Goal: Task Accomplishment & Management: Manage account settings

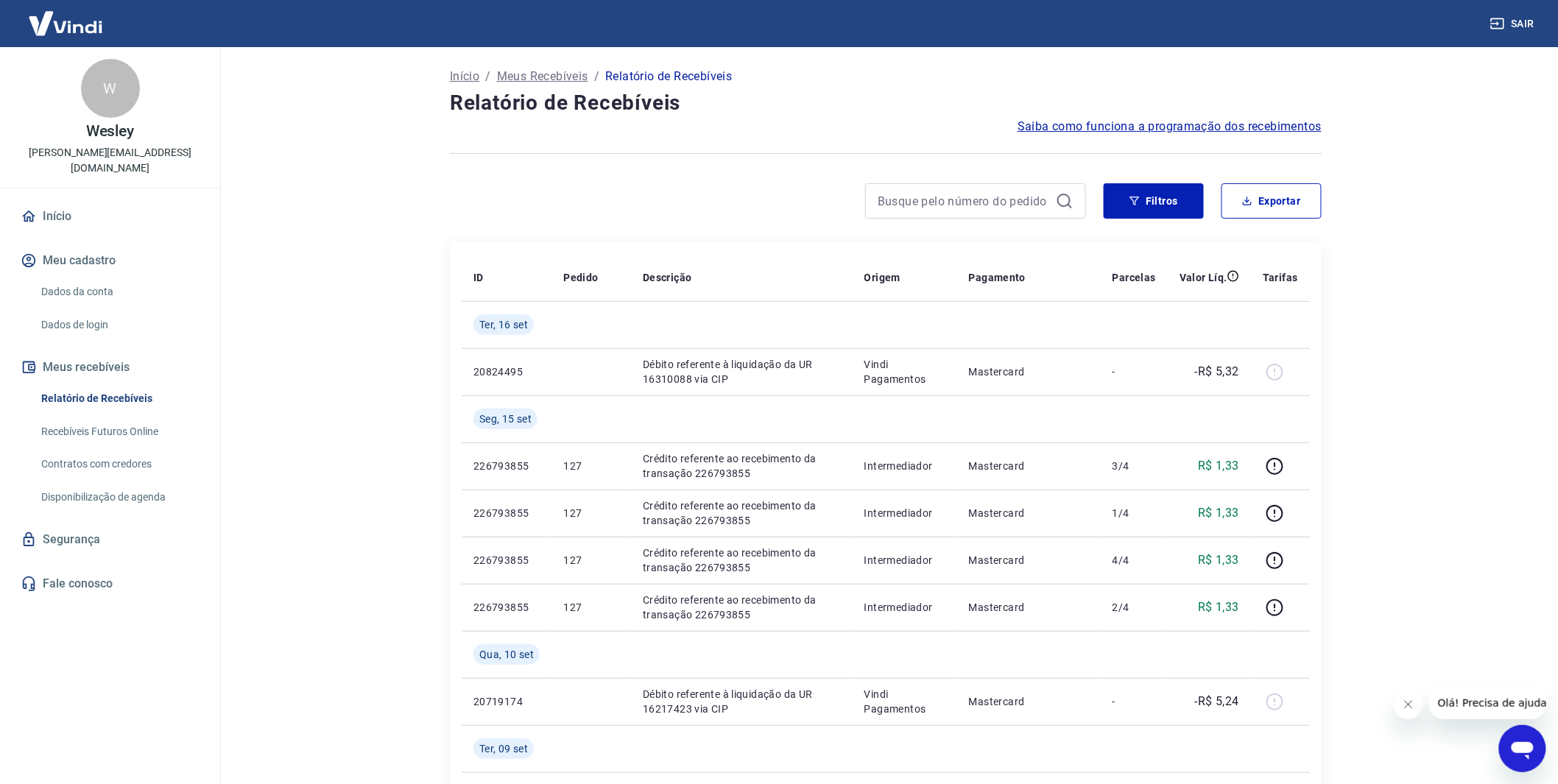
click at [1431, 463] on main "Início / Meus Recebíveis / Relatório de Recebíveis Relatório de Recebíveis Saib…" at bounding box center [886, 415] width 1345 height 737
click at [1433, 465] on main "Início / Meus Recebíveis / Relatório de Recebíveis Relatório de Recebíveis Saib…" at bounding box center [886, 415] width 1345 height 737
click at [410, 256] on main "Início / Meus Recebíveis / Relatório de Recebíveis Relatório de Recebíveis Saib…" at bounding box center [886, 415] width 1345 height 737
click at [1398, 402] on main "Início / Meus Recebíveis / Relatório de Recebíveis Relatório de Recebíveis Saib…" at bounding box center [886, 415] width 1345 height 737
